Goal: Task Accomplishment & Management: Use online tool/utility

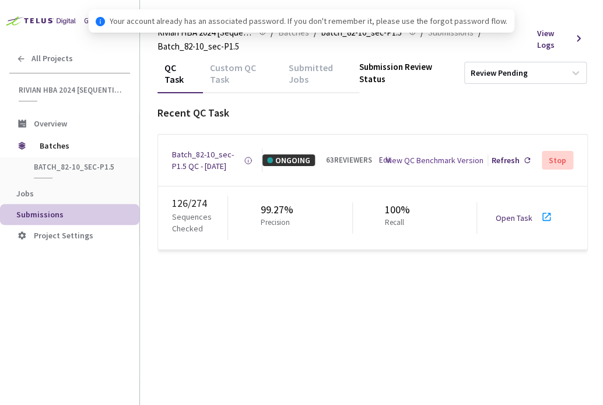
click at [535, 224] on div "Open Task" at bounding box center [518, 218] width 44 height 12
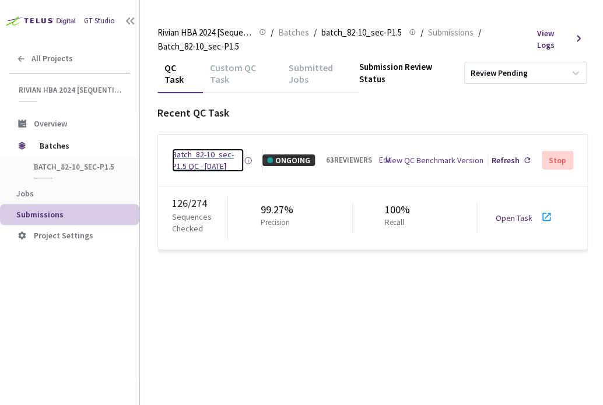
click at [189, 167] on div "Batch_82-10_sec-P1.5 QC - [DATE]" at bounding box center [208, 160] width 72 height 23
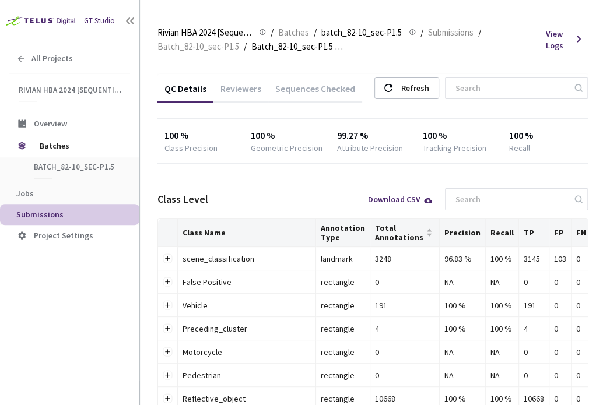
drag, startPoint x: 246, startPoint y: 92, endPoint x: 297, endPoint y: 92, distance: 50.8
click at [246, 92] on div "Reviewers" at bounding box center [241, 93] width 55 height 20
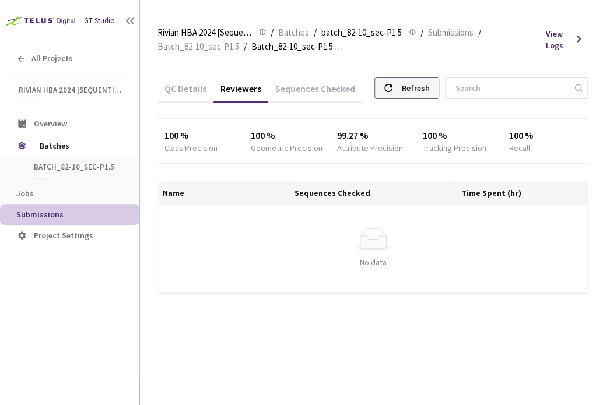
click at [393, 90] on use at bounding box center [388, 88] width 8 height 8
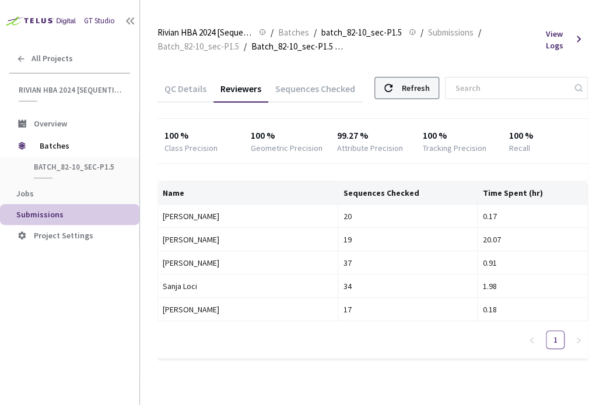
click at [421, 91] on div "Refresh" at bounding box center [415, 88] width 28 height 21
click at [424, 88] on div "Refresh" at bounding box center [415, 88] width 28 height 21
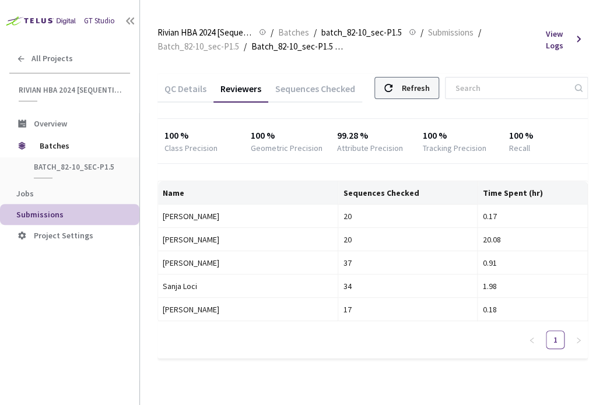
click at [425, 89] on div "Refresh" at bounding box center [415, 88] width 28 height 21
click at [408, 88] on div "Refresh" at bounding box center [407, 88] width 65 height 22
click at [412, 93] on div "Refresh" at bounding box center [407, 88] width 65 height 22
click at [422, 93] on div "Refresh" at bounding box center [415, 88] width 28 height 21
click at [416, 86] on div "Refresh" at bounding box center [415, 88] width 28 height 21
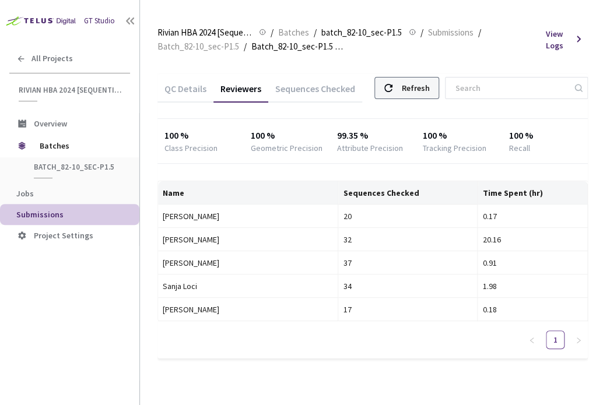
click at [422, 88] on div "Refresh" at bounding box center [415, 88] width 28 height 21
click at [343, 240] on div "33" at bounding box center [408, 239] width 130 height 13
